Goal: Unclear

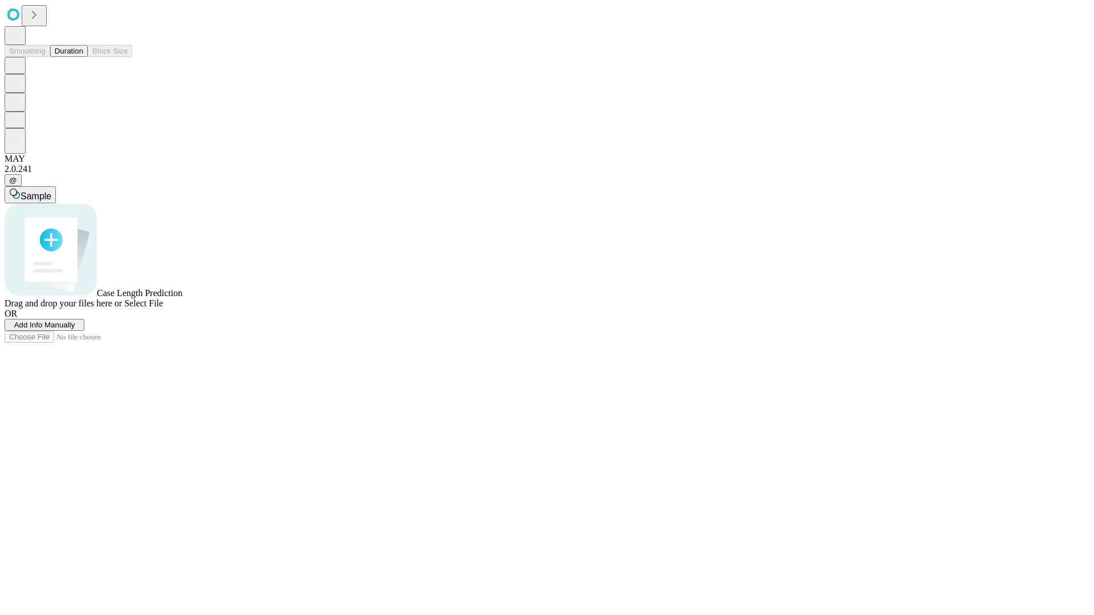
click at [83, 57] on button "Duration" at bounding box center [69, 51] width 38 height 12
click at [163, 308] on span "Select File" at bounding box center [143, 304] width 39 height 10
